Goal: Complete application form

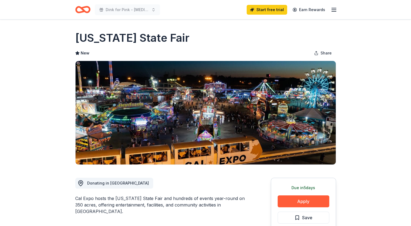
click at [335, 11] on line "button" at bounding box center [333, 11] width 4 height 0
click at [80, 11] on icon "Home" at bounding box center [82, 9] width 15 height 13
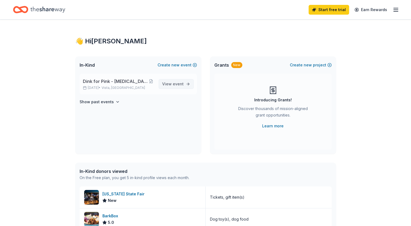
click at [176, 87] on span "View event" at bounding box center [172, 84] width 21 height 7
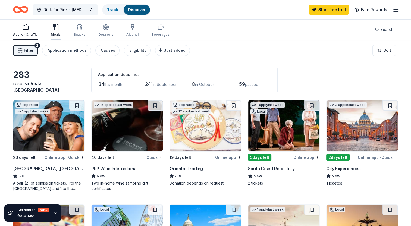
click at [55, 27] on icon "button" at bounding box center [55, 27] width 7 height 7
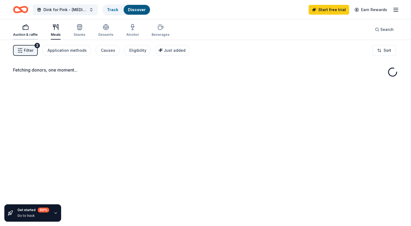
click at [27, 29] on rect "button" at bounding box center [25, 28] width 5 height 4
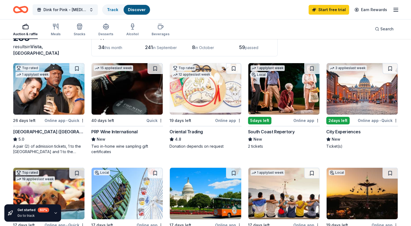
scroll to position [38, 0]
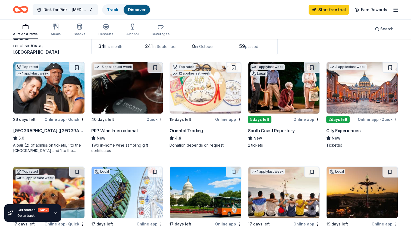
click at [201, 93] on img at bounding box center [205, 88] width 71 height 52
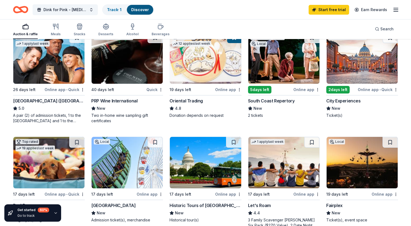
scroll to position [68, 0]
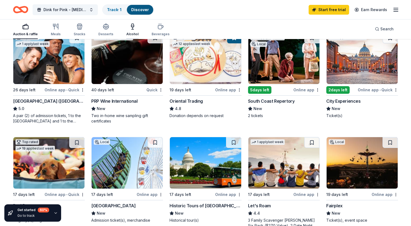
click at [132, 29] on icon "button" at bounding box center [132, 26] width 7 height 7
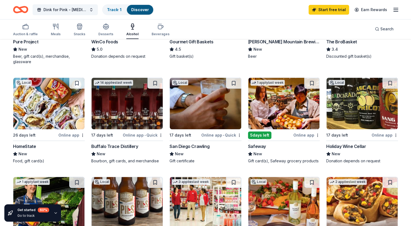
scroll to position [122, 0]
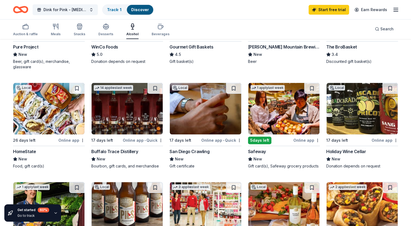
click at [357, 152] on div "Holiday Wine Cellar" at bounding box center [346, 151] width 40 height 7
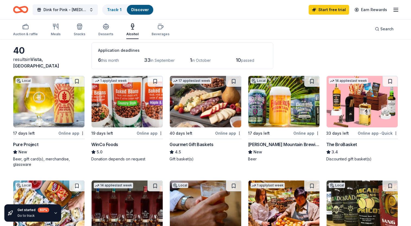
scroll to position [19, 0]
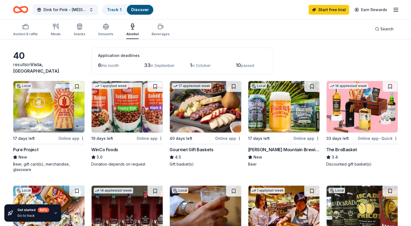
click at [359, 107] on img at bounding box center [361, 107] width 71 height 52
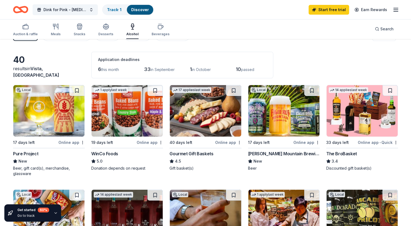
scroll to position [15, 0]
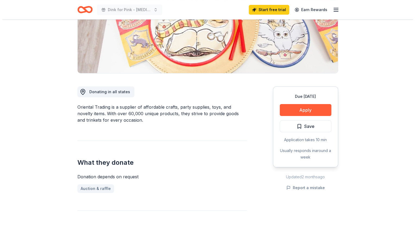
scroll to position [90, 0]
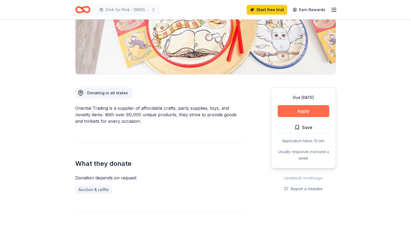
click at [304, 109] on button "Apply" at bounding box center [303, 111] width 52 height 12
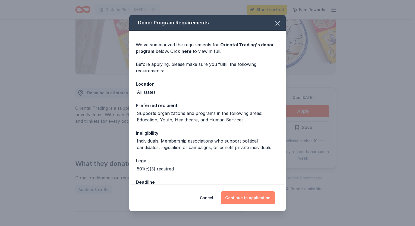
click at [250, 201] on button "Continue to application" at bounding box center [248, 198] width 54 height 13
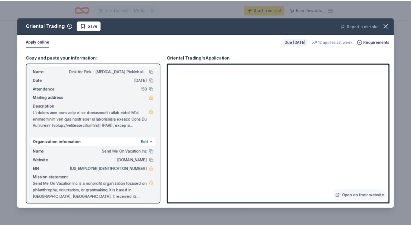
scroll to position [14, 0]
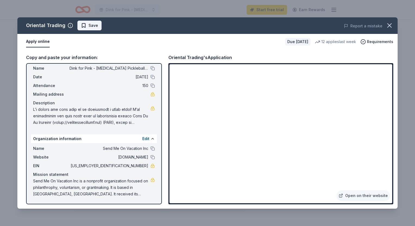
click at [88, 27] on span "Save" at bounding box center [93, 25] width 10 height 7
click at [388, 23] on icon "button" at bounding box center [389, 26] width 8 height 8
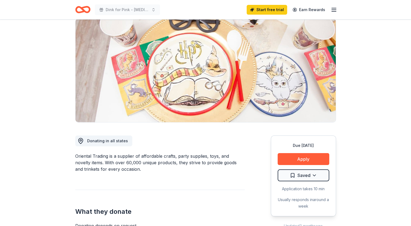
scroll to position [0, 0]
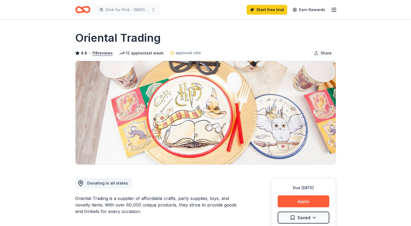
click at [333, 10] on line "button" at bounding box center [333, 10] width 4 height 0
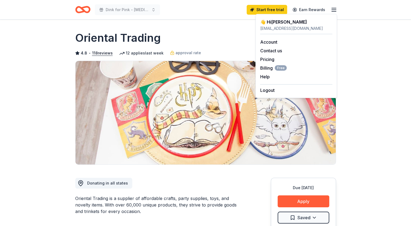
click at [195, 16] on div "Dink for Pink - Breast Cancer Pickleball Tournament Start free trial Earn Rewar…" at bounding box center [205, 9] width 261 height 13
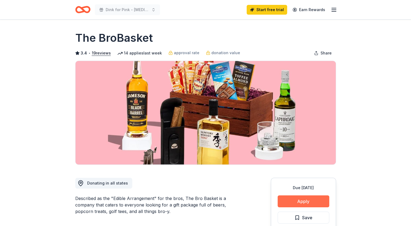
click at [300, 207] on button "Apply" at bounding box center [303, 202] width 52 height 12
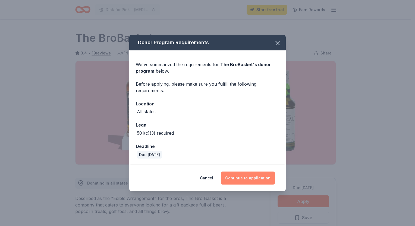
click at [241, 176] on button "Continue to application" at bounding box center [248, 178] width 54 height 13
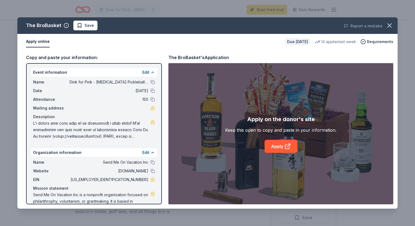
scroll to position [14, 0]
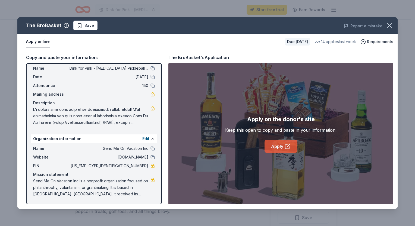
click at [278, 142] on link "Apply" at bounding box center [280, 146] width 33 height 13
